Goal: Task Accomplishment & Management: Use online tool/utility

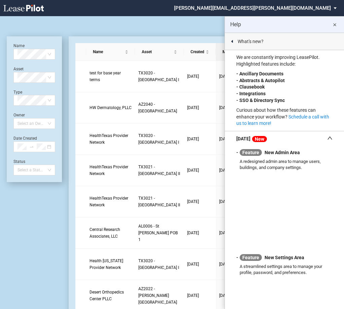
click at [334, 23] on md-icon "close" at bounding box center [335, 25] width 8 height 8
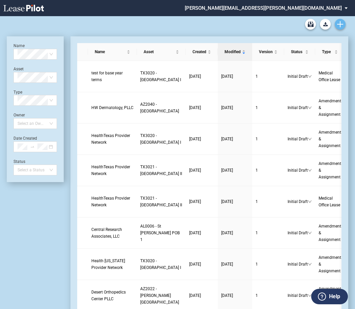
click at [341, 23] on icon "Create new document" at bounding box center [340, 24] width 6 height 6
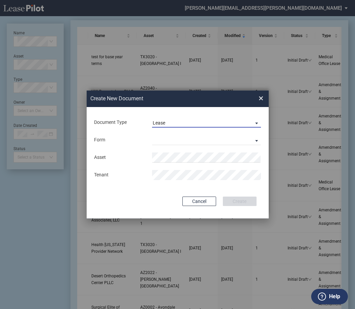
click at [208, 120] on span "Lease" at bounding box center [201, 123] width 97 height 7
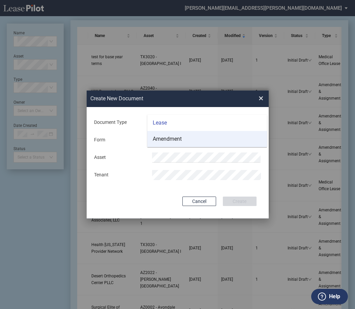
click at [203, 140] on md-option "Amendment" at bounding box center [207, 139] width 120 height 16
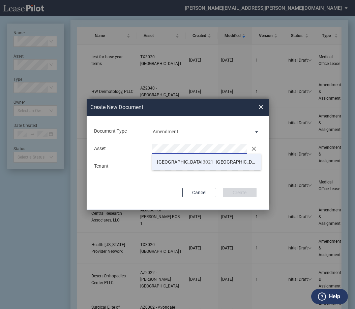
click at [195, 161] on span "TX 3021 - Centennial Medical Pavilion II" at bounding box center [211, 161] width 108 height 5
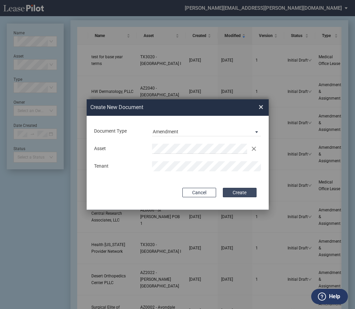
click at [232, 193] on button "Create" at bounding box center [240, 192] width 34 height 9
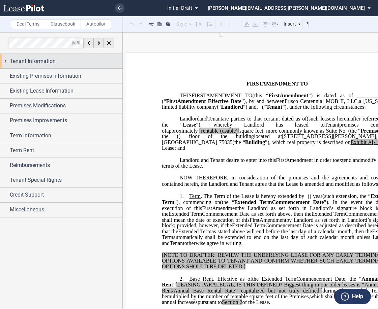
click at [5, 60] on div "Tenant Information" at bounding box center [61, 61] width 122 height 14
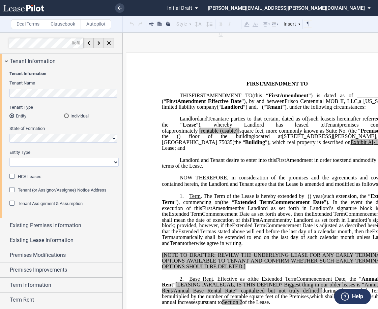
click at [46, 124] on div "Tenant Type Entity Individual" at bounding box center [63, 114] width 109 height 21
click at [52, 118] on md-radio-button "Entity" at bounding box center [36, 116] width 55 height 6
click at [54, 163] on select "Corporation Limited Liability Company General Partnership Limited Partnership O…" at bounding box center [63, 162] width 109 height 9
select select "Other"
click at [9, 158] on select "Corporation Limited Liability Company General Partnership Limited Partnership O…" at bounding box center [63, 162] width 109 height 9
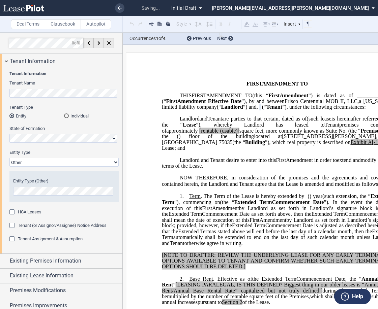
click at [40, 161] on select "Corporation Limited Liability Company General Partnership Limited Partnership O…" at bounding box center [63, 162] width 109 height 9
click at [9, 158] on select "Corporation Limited Liability Company General Partnership Limited Partnership O…" at bounding box center [63, 162] width 109 height 9
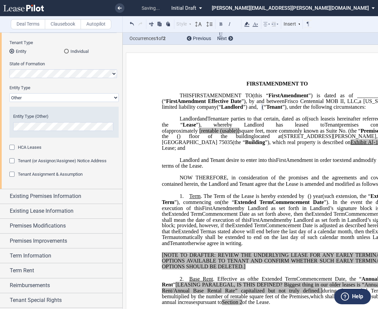
scroll to position [67, 0]
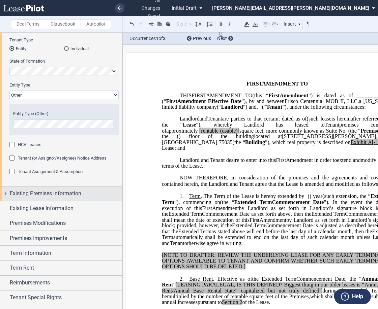
click at [4, 193] on div "Existing Premises Information" at bounding box center [61, 194] width 122 height 14
